Goal: Information Seeking & Learning: Learn about a topic

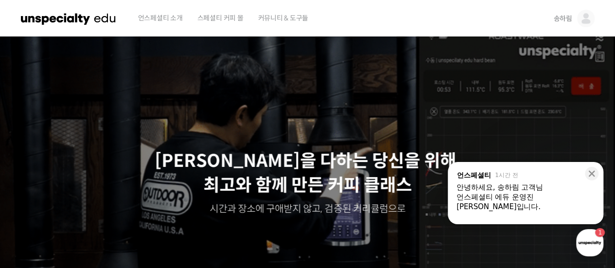
click at [571, 21] on span "송하림" at bounding box center [563, 18] width 18 height 9
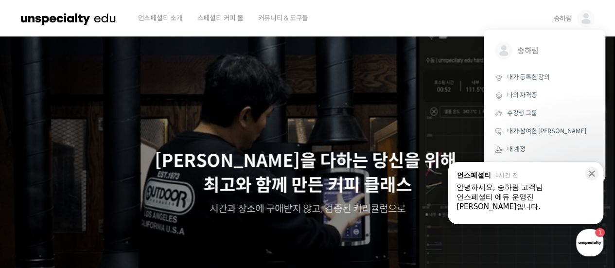
click at [593, 251] on div "button" at bounding box center [589, 242] width 27 height 27
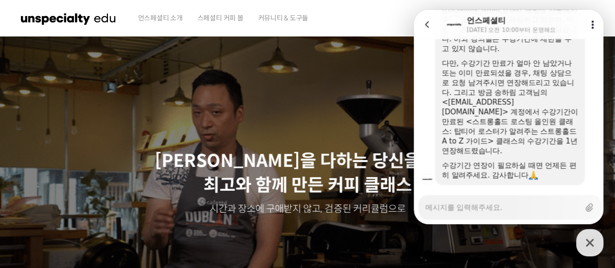
scroll to position [49, 0]
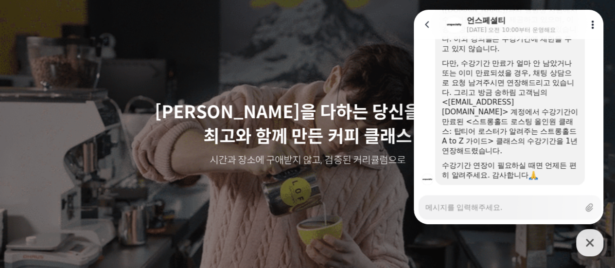
click at [485, 215] on div "Messenger Input Textarea" at bounding box center [503, 207] width 154 height 23
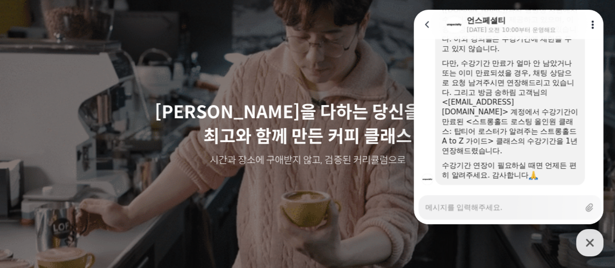
click at [487, 207] on textarea "Messenger Input Textarea" at bounding box center [503, 204] width 154 height 17
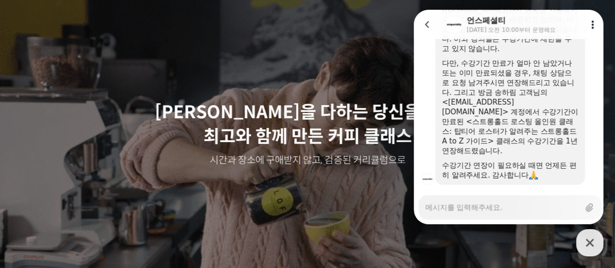
type textarea "x"
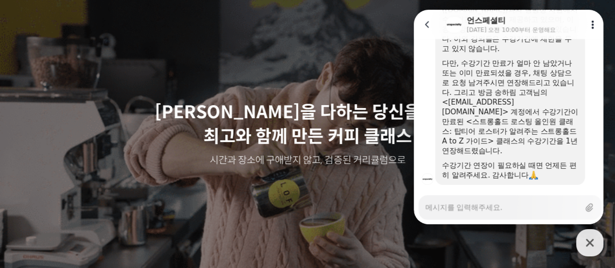
type textarea "r"
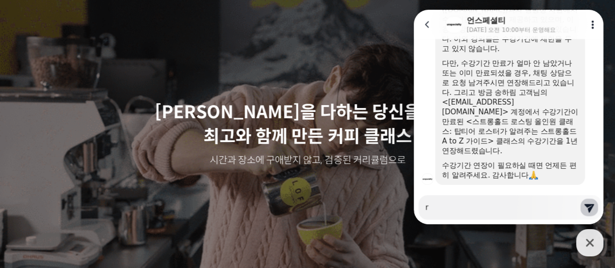
type textarea "x"
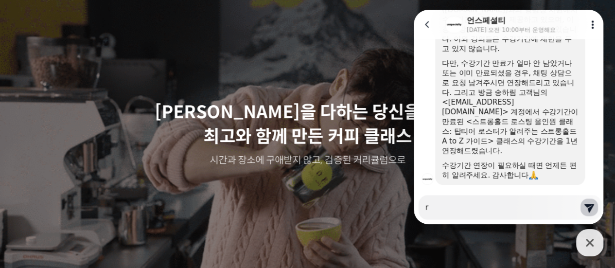
type textarea "rk"
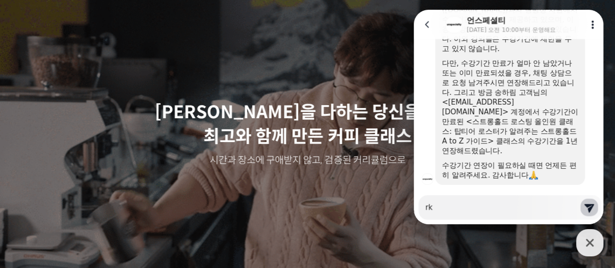
type textarea "x"
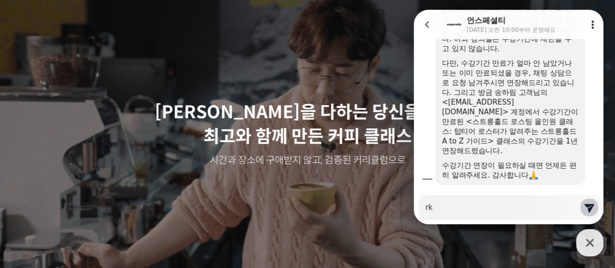
type textarea "r"
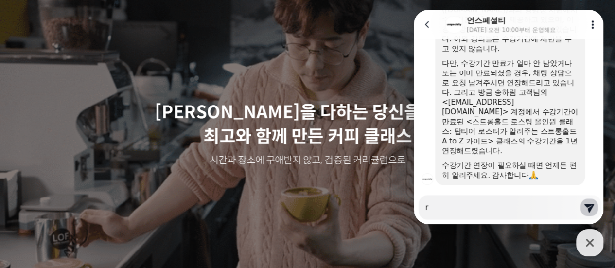
type textarea "x"
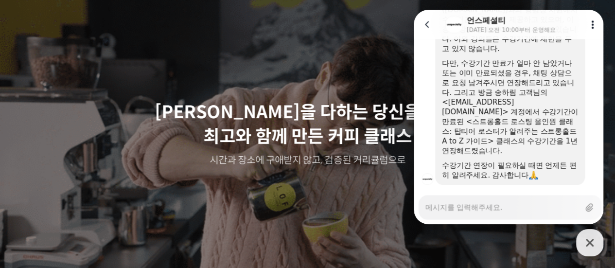
type textarea "x"
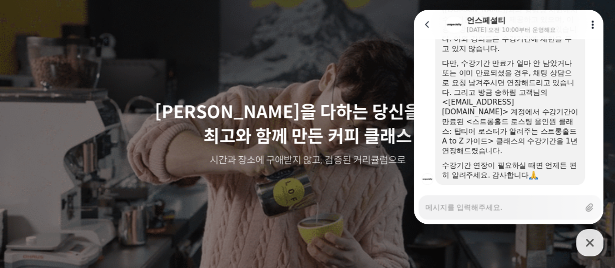
type textarea "ㄱ"
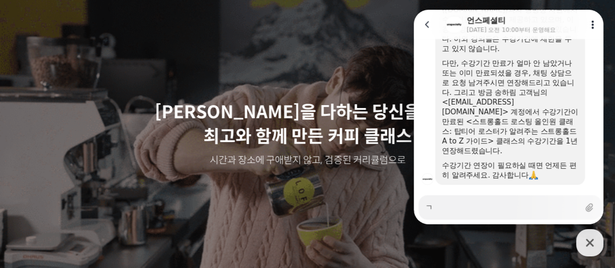
type textarea "x"
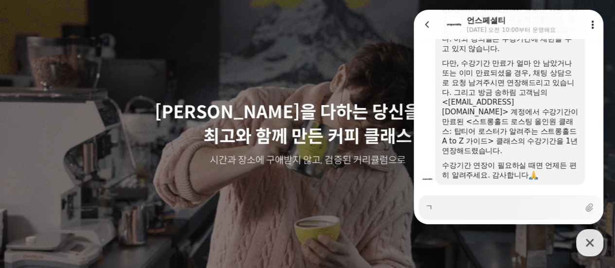
type textarea "가"
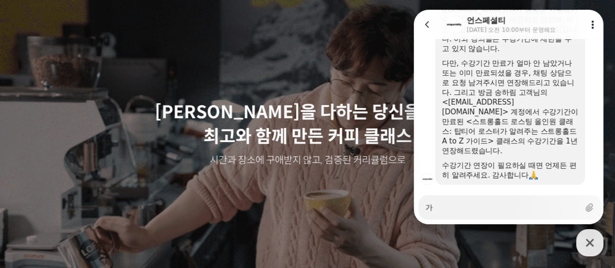
type textarea "x"
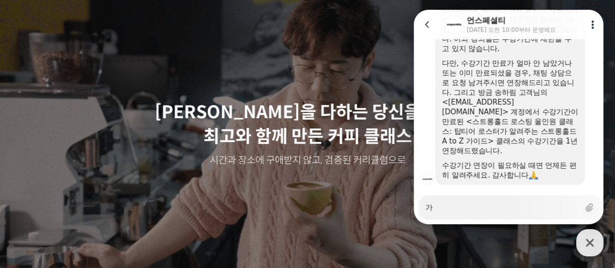
type textarea "감"
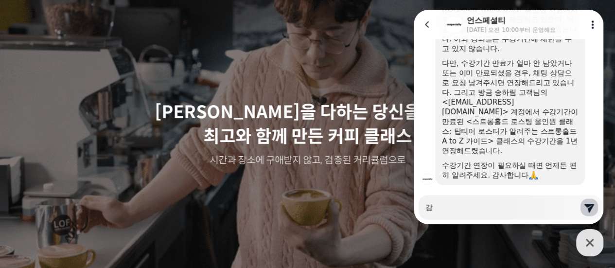
type textarea "x"
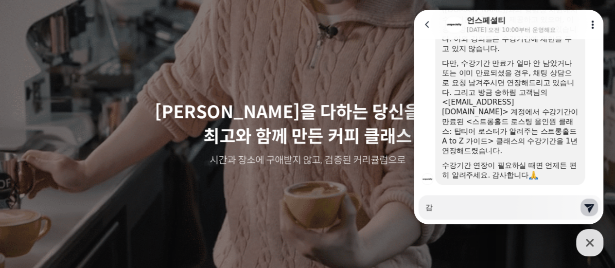
type textarea "감ㅅ"
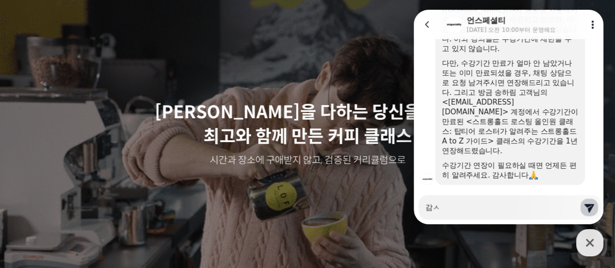
type textarea "x"
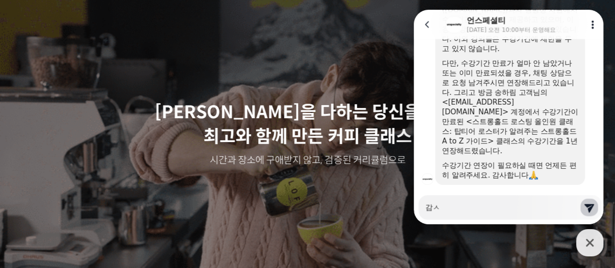
type textarea "감사"
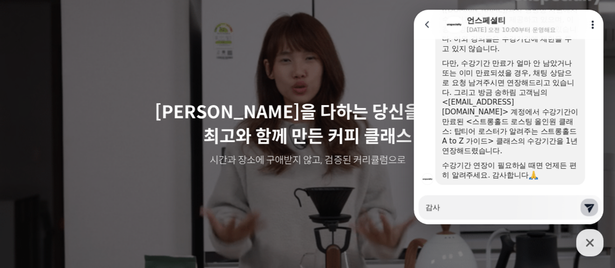
type textarea "x"
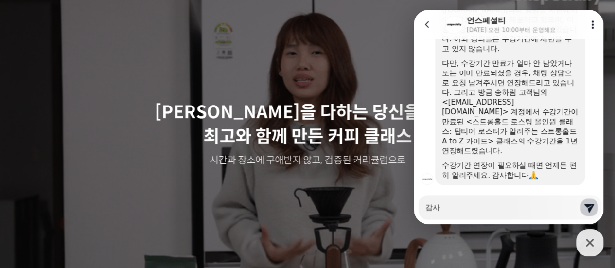
type textarea "감샇"
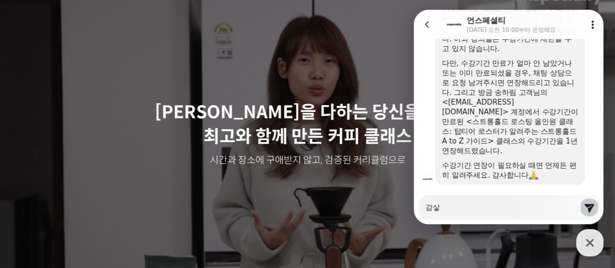
type textarea "x"
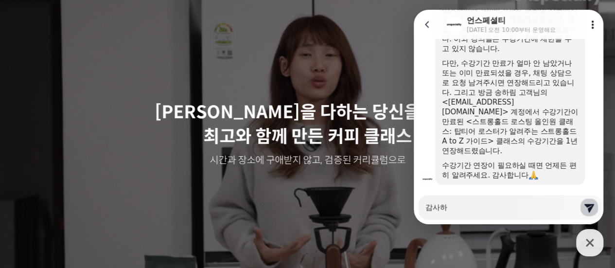
type textarea "감사합"
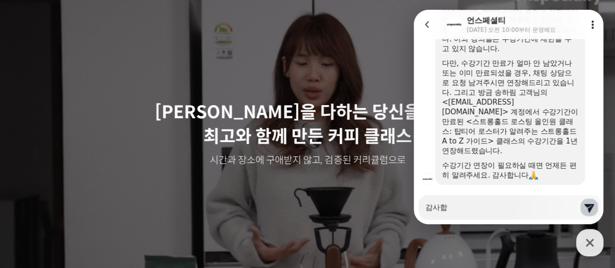
type textarea "x"
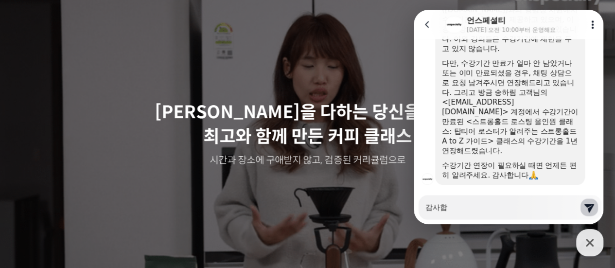
type textarea "감사합ㄴ"
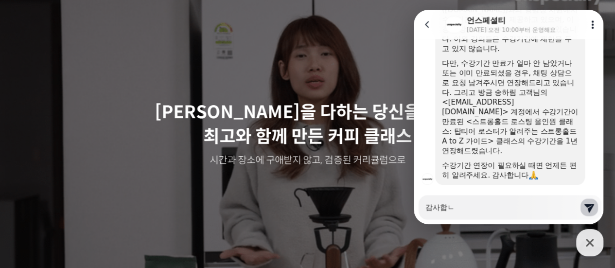
type textarea "x"
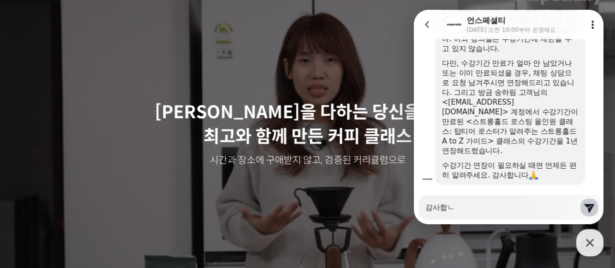
type textarea "감사합니"
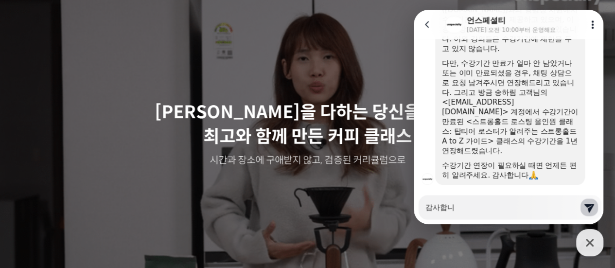
type textarea "x"
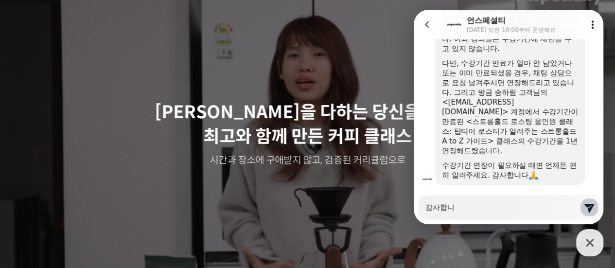
type textarea "감사합닏"
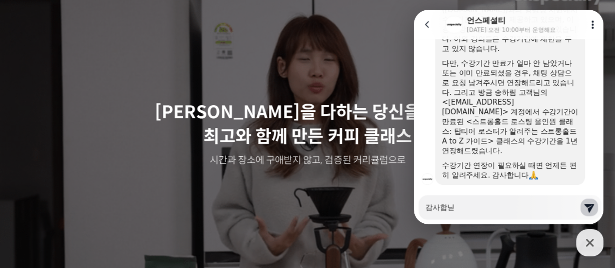
type textarea "x"
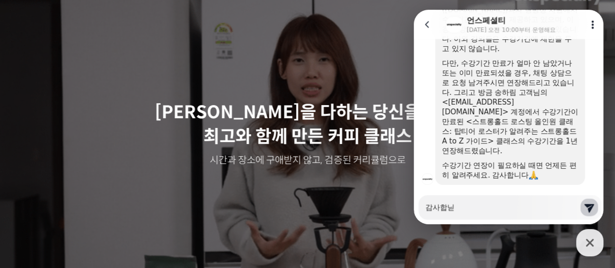
type textarea "감사합니다"
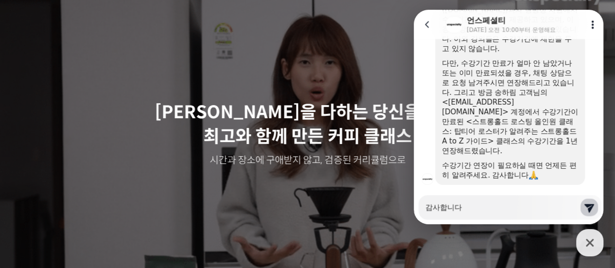
type textarea "x"
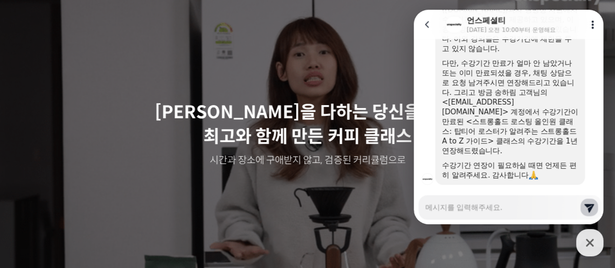
scroll to position [685, 0]
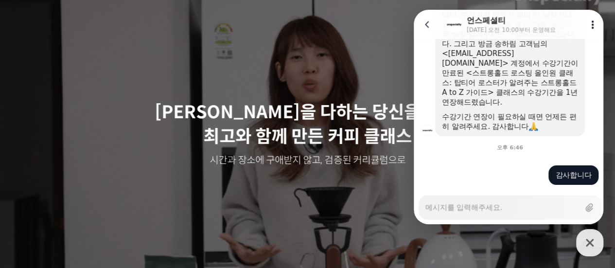
type textarea "x"
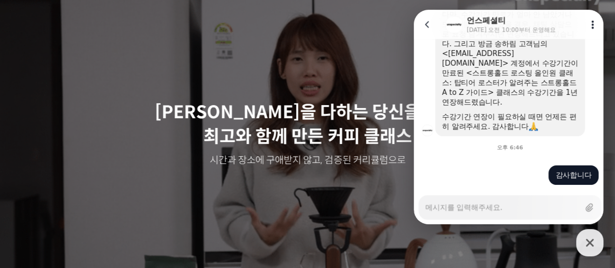
click at [594, 26] on icon at bounding box center [593, 24] width 10 height 10
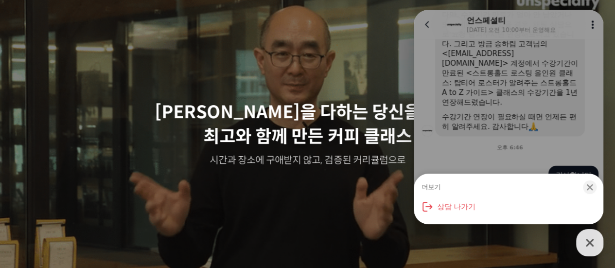
click at [357, 159] on p "시간과 장소에 구애받지 않고, 검증된 커리큘럼으로" at bounding box center [308, 161] width 596 height 14
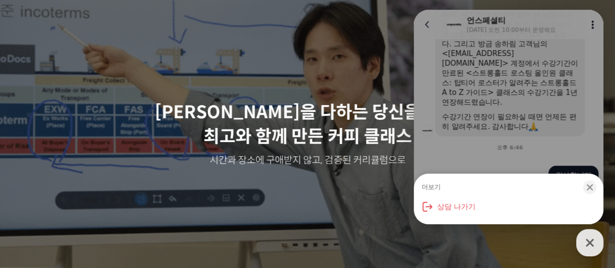
click at [539, 58] on div "더보기 Close bottom sheet modal 상담 나가기" at bounding box center [509, 117] width 190 height 215
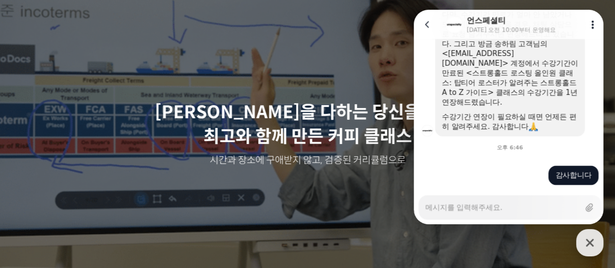
click at [594, 240] on icon "button" at bounding box center [590, 243] width 18 height 18
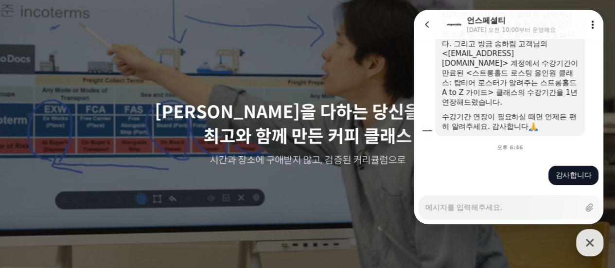
type textarea "x"
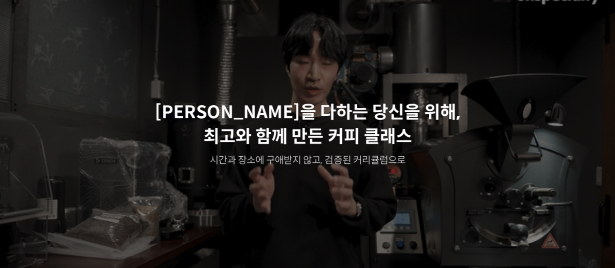
scroll to position [0, 0]
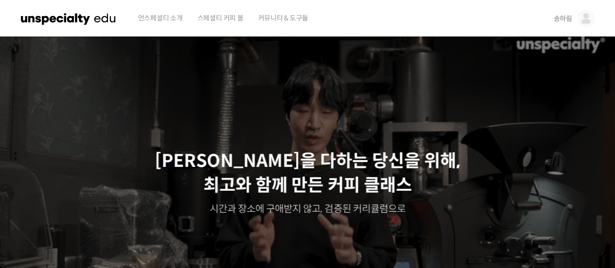
click at [557, 24] on link "송하림" at bounding box center [574, 18] width 41 height 37
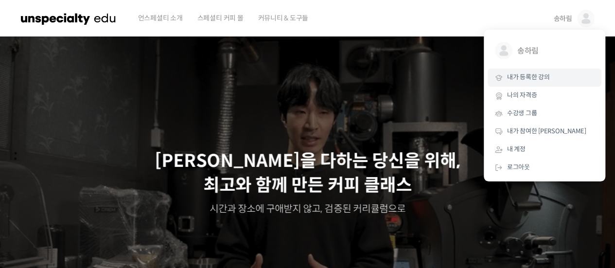
click at [534, 72] on link "내가 등록한 강의" at bounding box center [545, 78] width 114 height 18
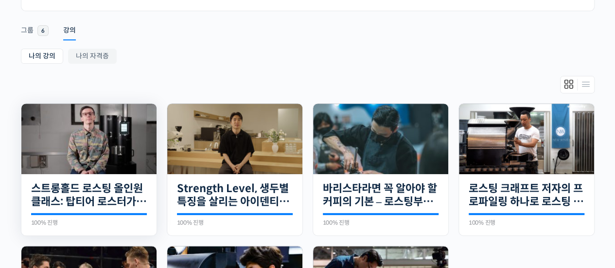
click at [91, 180] on div "30개의 수업 스트롱홀드 로스팅 올인원 클래스: 탑티어 로스터가 알려주는 스트롱홀드 A to Z 가이드 100% 진행 최근 활동: 2024년 …" at bounding box center [88, 205] width 135 height 62
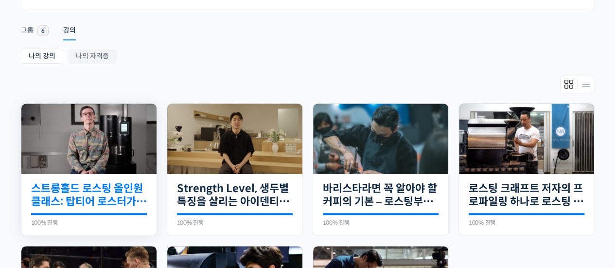
click at [85, 198] on link "스트롱홀드 로스팅 올인원 클래스: 탑티어 로스터가 알려주는 스트롱홀드 A to Z 가이드" at bounding box center [89, 195] width 116 height 27
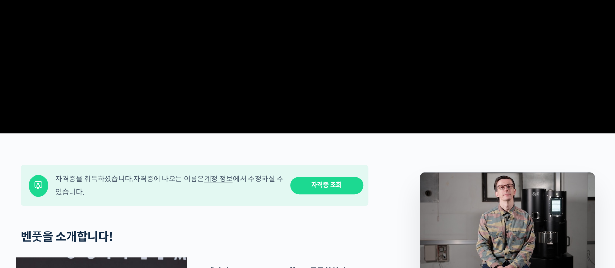
scroll to position [438, 0]
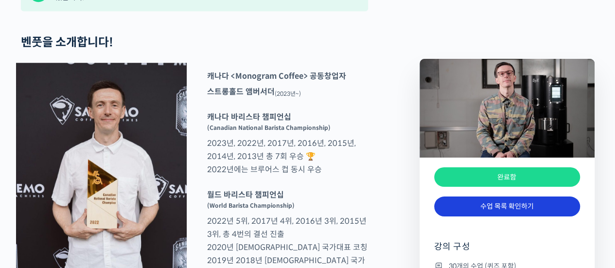
click at [499, 202] on link "수업 목록 확인하기" at bounding box center [507, 207] width 146 height 20
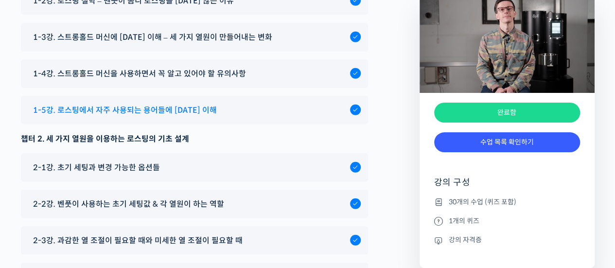
scroll to position [4932, 0]
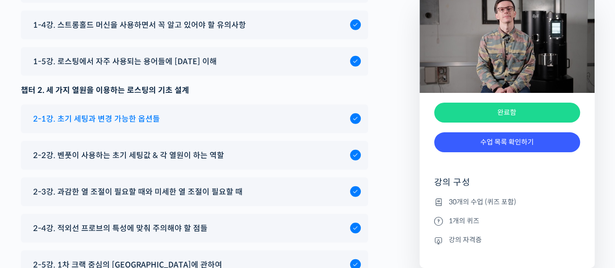
click at [166, 126] on div "2-1강. 초기 세팅과 변경 가능한 옵션들" at bounding box center [189, 118] width 322 height 13
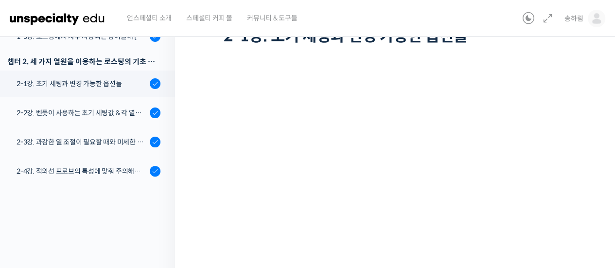
scroll to position [34, 0]
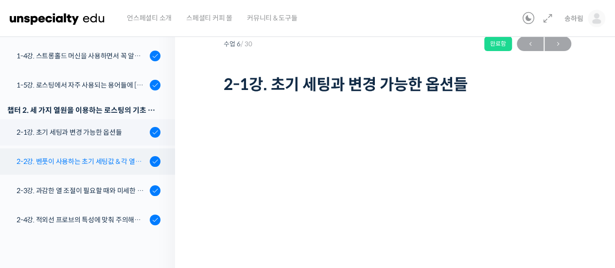
click at [118, 156] on div "2-2강. 벤풋이 사용하는 초기 세팅값 & 각 열원이 하는 역할" at bounding box center [82, 161] width 130 height 11
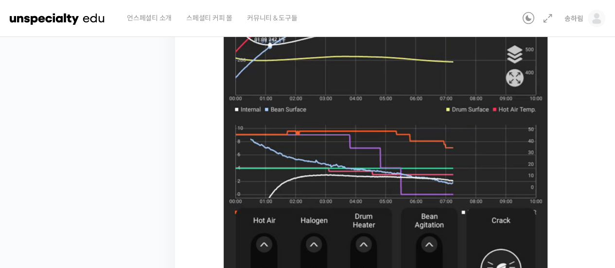
scroll to position [535, 0]
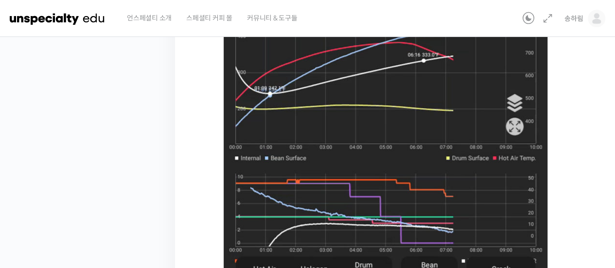
click at [325, 136] on img at bounding box center [386, 127] width 324 height 498
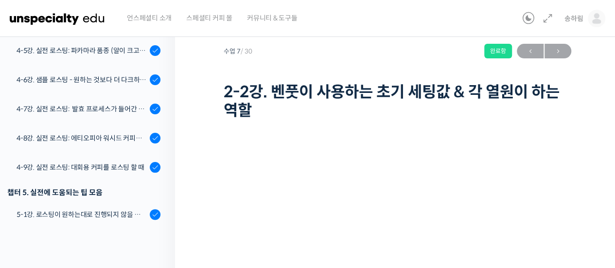
scroll to position [593, 0]
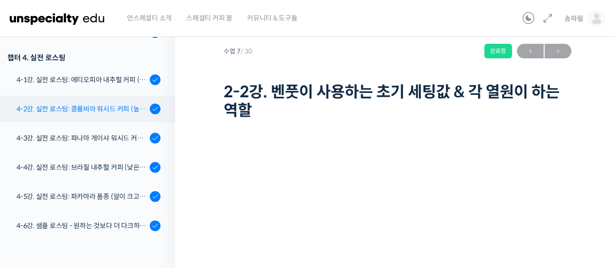
click at [100, 113] on div "4-2강. 실전 로스팅: 콜롬비아 워시드 커피 (높은 밀도와 수분율 때문에 1차 크랙에서 많은 수분을 방출하는 경우)" at bounding box center [82, 109] width 130 height 11
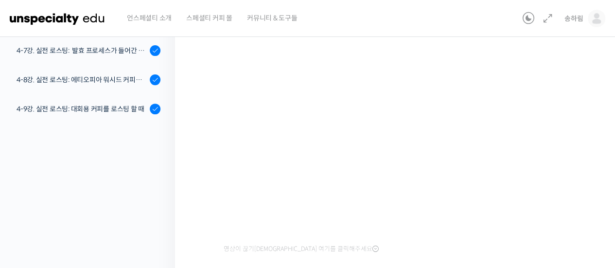
scroll to position [97, 0]
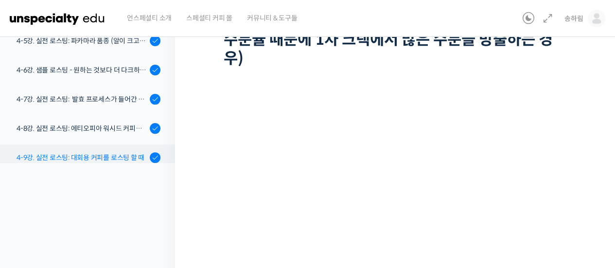
click at [104, 156] on div "4-9강. 실전 로스팅: 대회용 커피를 로스팅 할 때" at bounding box center [82, 157] width 130 height 11
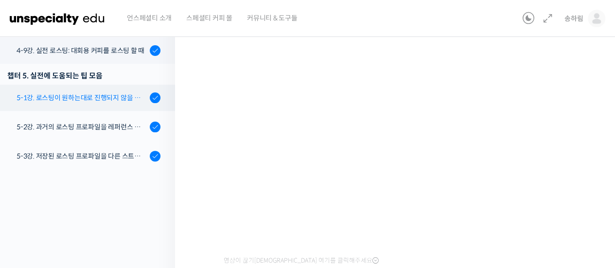
scroll to position [687, 0]
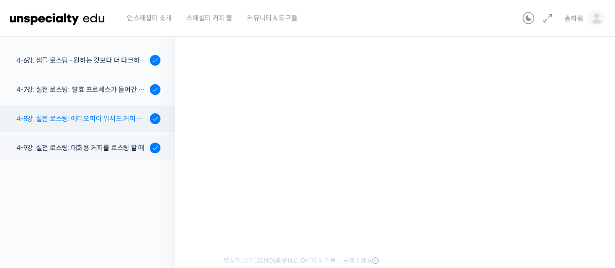
click at [125, 121] on div "4-8강. 실전 로스팅: 에티오피아 워시드 커피를 에스프레소용으로 로스팅 할 때" at bounding box center [82, 118] width 130 height 11
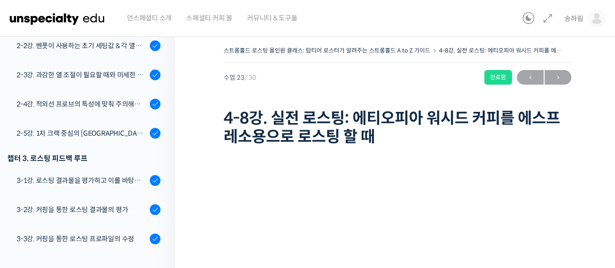
scroll to position [306, 0]
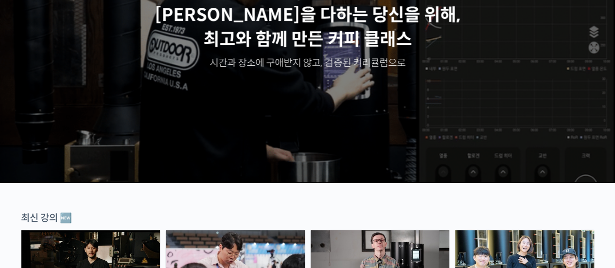
scroll to position [292, 0]
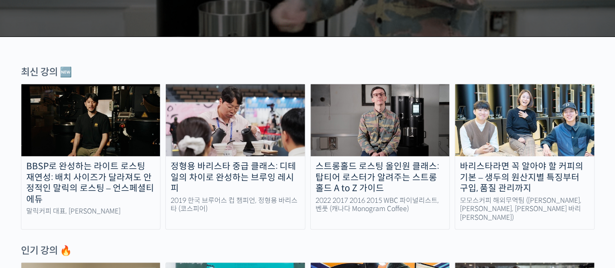
click at [369, 168] on div "스트롱홀드 로스팅 올인원 클래스: 탑티어 로스터가 알려주는 스트롱홀드 A to Z 가이드" at bounding box center [380, 177] width 139 height 33
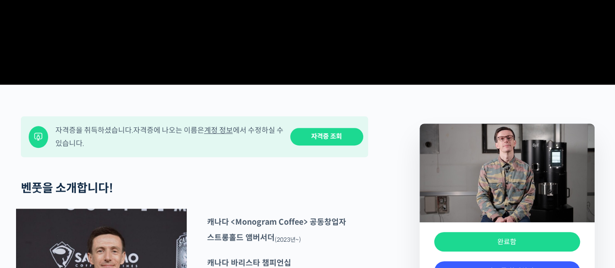
scroll to position [486, 0]
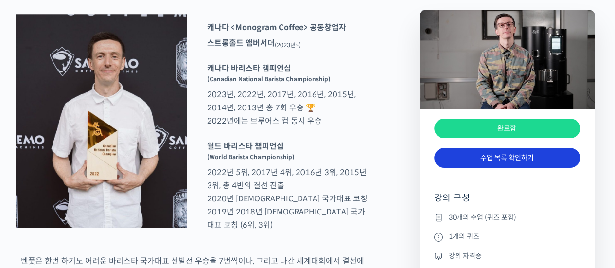
click at [543, 159] on link "수업 목록 확인하기" at bounding box center [507, 158] width 146 height 20
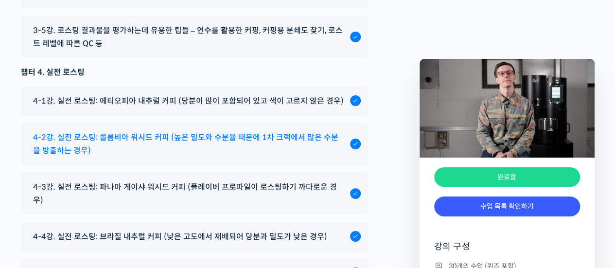
scroll to position [5273, 0]
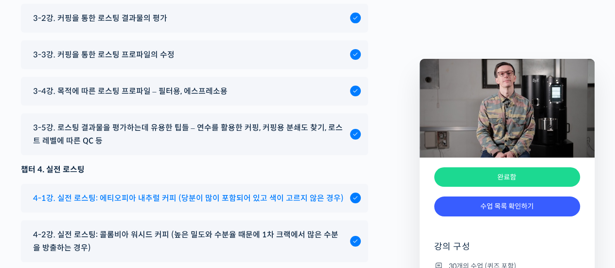
click at [207, 205] on span "4-1강. 실전 로스팅: 에티오피아 내추럴 커피 (당분이 많이 포함되어 있고 색이 고르지 않은 경우)" at bounding box center [188, 198] width 311 height 13
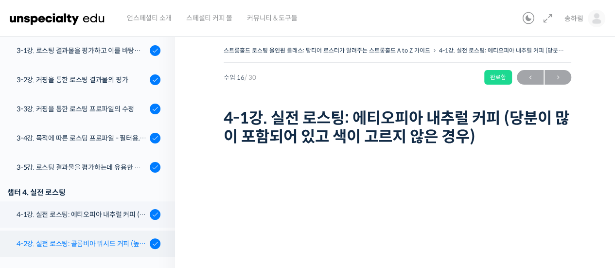
scroll to position [533, 0]
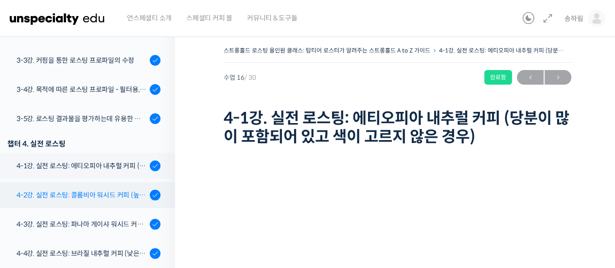
click at [117, 193] on div "4-2강. 실전 로스팅: 콜롬비아 워시드 커피 (높은 밀도와 수분율 때문에 1차 크랙에서 많은 수분을 방출하는 경우)" at bounding box center [82, 195] width 130 height 11
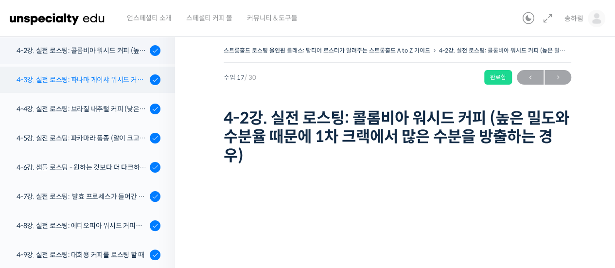
scroll to position [629, 0]
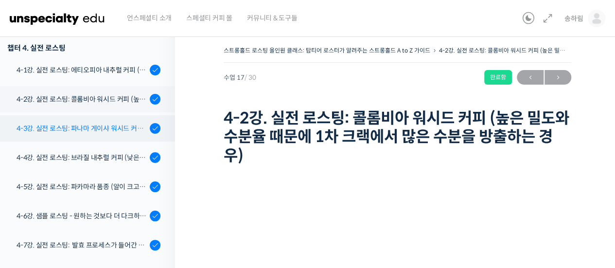
click at [112, 131] on div "4-3강. 실전 로스팅: 파나마 게이샤 워시드 커피 (플레이버 프로파일이 로스팅하기 까다로운 경우)" at bounding box center [82, 128] width 130 height 11
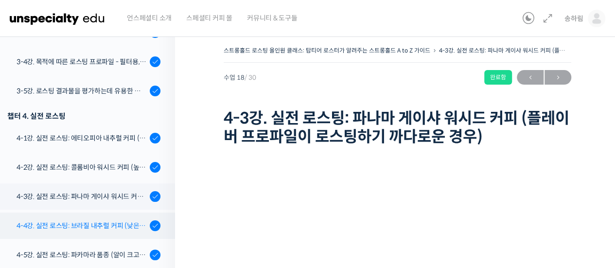
scroll to position [610, 0]
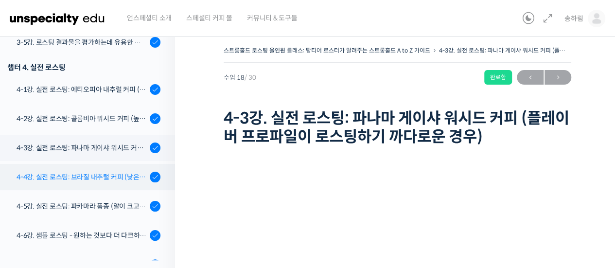
click at [101, 175] on div "4-4강. 실전 로스팅: 브라질 내추럴 커피 (낮은 고도에서 재배되어 당분과 밀도가 낮은 경우)" at bounding box center [82, 177] width 130 height 11
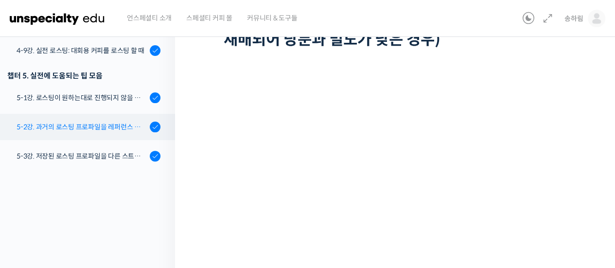
scroll to position [833, 0]
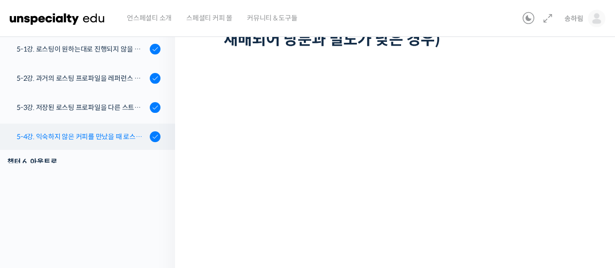
click at [106, 139] on div "5-4강. 익숙하지 않은 커피를 만났을 때 로스팅 전략 세우는 방법" at bounding box center [82, 136] width 130 height 11
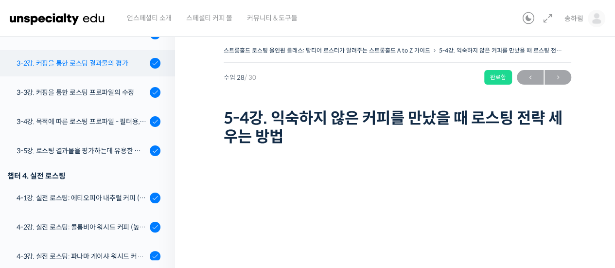
scroll to position [452, 0]
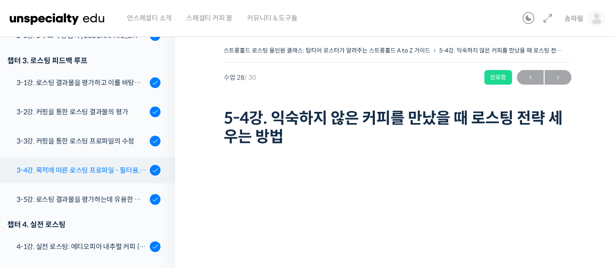
click at [92, 175] on link "3-4강. 목적에 따른 로스팅 프로파일 - 필터용, 에스프레소용" at bounding box center [85, 170] width 180 height 26
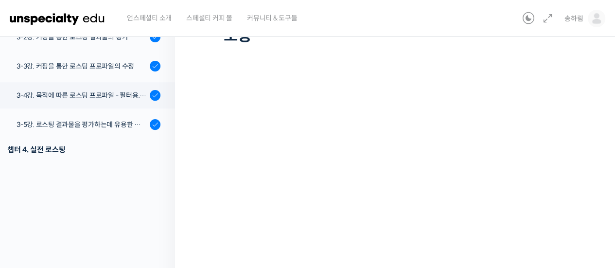
scroll to position [53, 0]
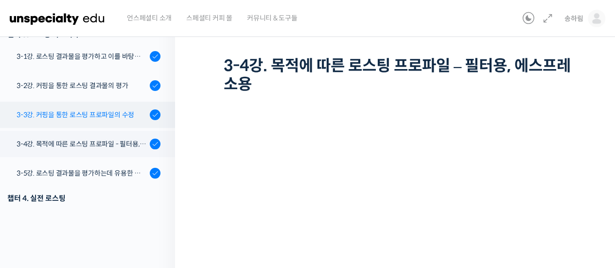
click at [93, 126] on link "3-3강. 커핑을 통한 로스팅 프로파일의 수정" at bounding box center [85, 115] width 180 height 26
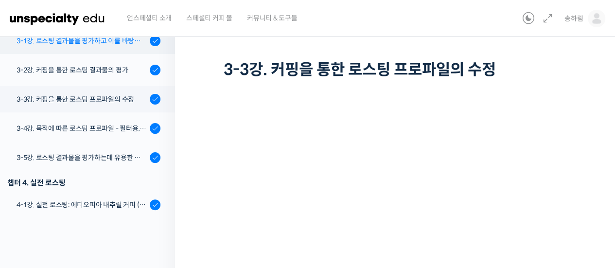
scroll to position [397, 0]
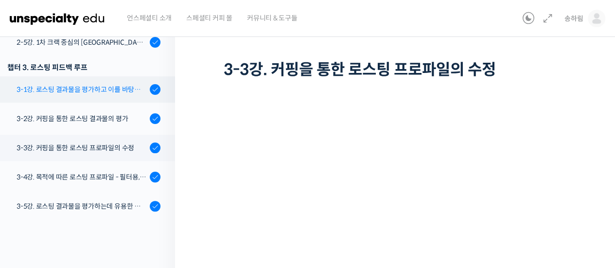
click at [126, 86] on div "3-1강. 로스팅 결과물을 평가하고 이를 바탕으로 프로파일을 설계하는 방법" at bounding box center [82, 89] width 130 height 11
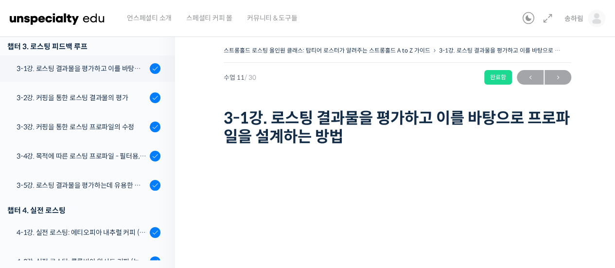
scroll to position [146, 0]
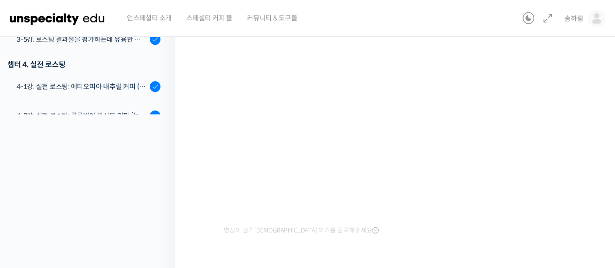
click at [406, 221] on div "영상이 끊기[DEMOGRAPHIC_DATA] 여기를 클릭해주세요" at bounding box center [398, 130] width 348 height 215
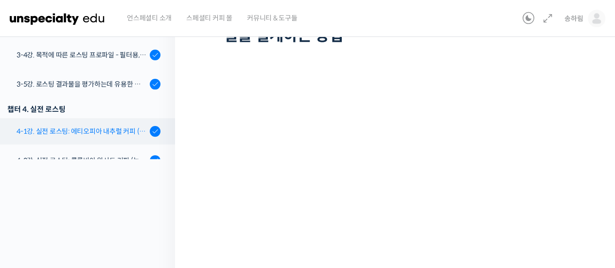
scroll to position [515, 0]
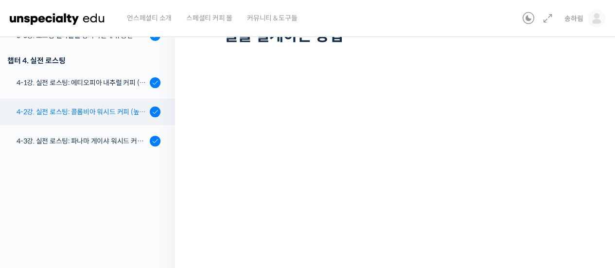
click at [107, 122] on link "4-2강. 실전 로스팅: 콜롬비아 워시드 커피 (높은 밀도와 수분율 때문에 1차 크랙에서 많은 수분을 방출하는 경우)" at bounding box center [85, 112] width 180 height 26
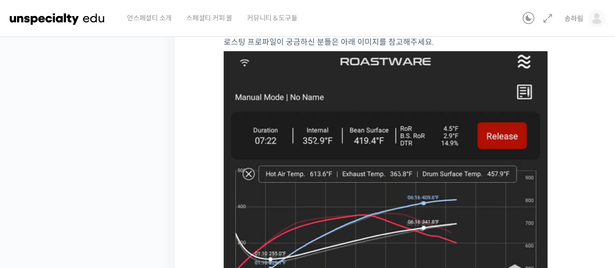
scroll to position [438, 0]
